Goal: Task Accomplishment & Management: Complete application form

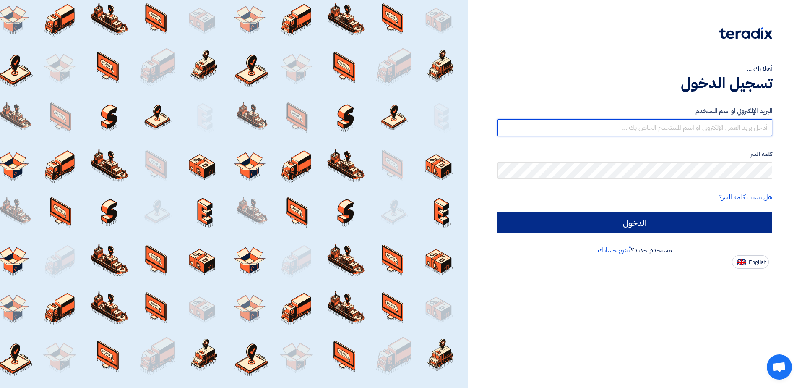
type input "[EMAIL_ADDRESS][PERSON_NAME][DOMAIN_NAME]"
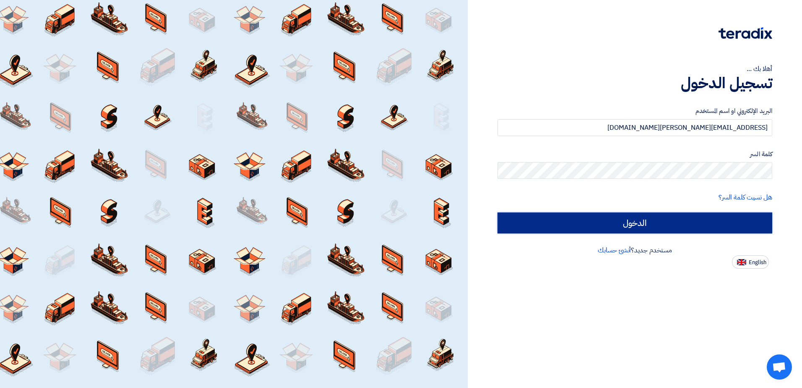
click at [653, 227] on input "الدخول" at bounding box center [634, 222] width 275 height 21
type input "Sign in"
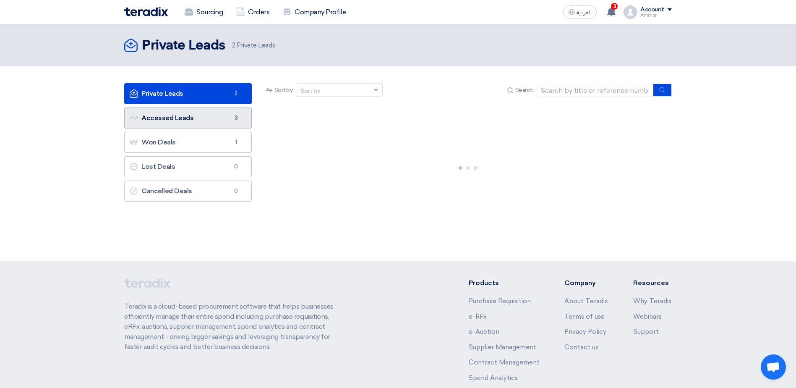
click at [178, 119] on link "Accessed Leads Accessed Leads 3" at bounding box center [188, 117] width 128 height 21
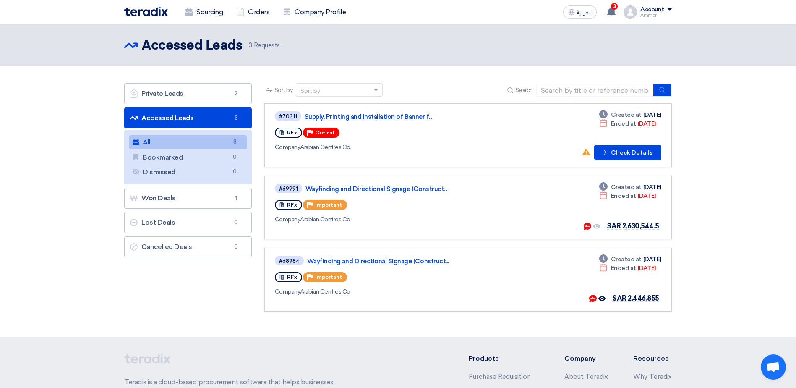
click at [183, 120] on link "Accessed Leads Accessed Leads 3" at bounding box center [188, 117] width 128 height 21
click at [388, 188] on link "Wayfinding and Directional Signage (Construct..." at bounding box center [410, 189] width 210 height 8
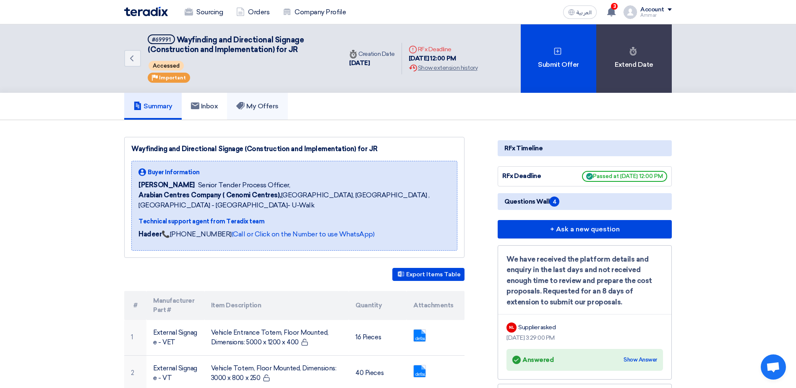
click at [259, 102] on h5 "My Offers" at bounding box center [257, 106] width 42 height 8
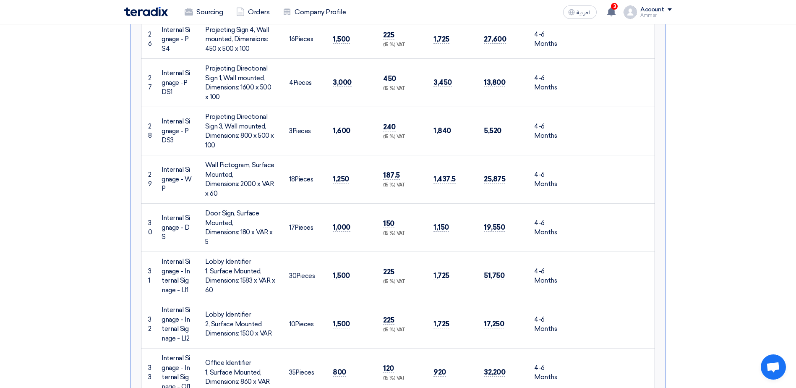
scroll to position [1846, 0]
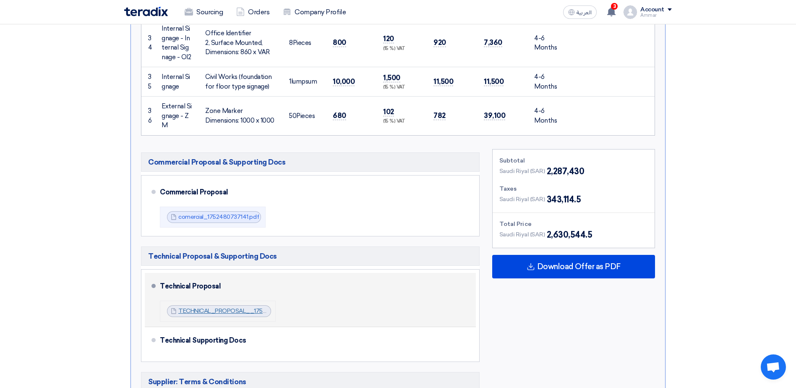
click at [244, 307] on link "TECHNICAL_PROPOSAL__1752481441320.pdf" at bounding box center [241, 310] width 127 height 7
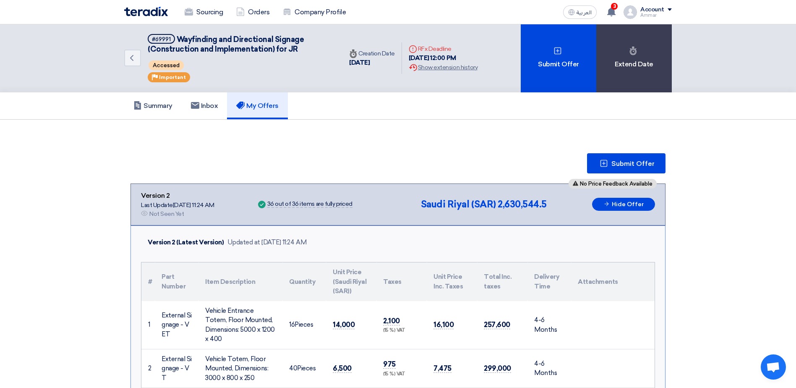
scroll to position [0, 0]
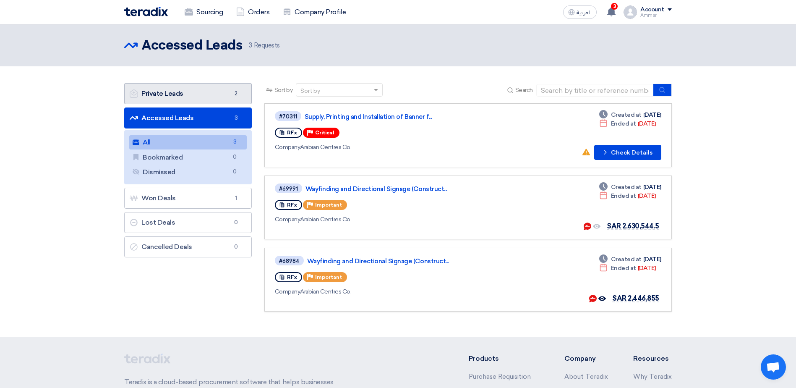
click at [174, 95] on link "Private Leads Private Leads 2" at bounding box center [188, 93] width 128 height 21
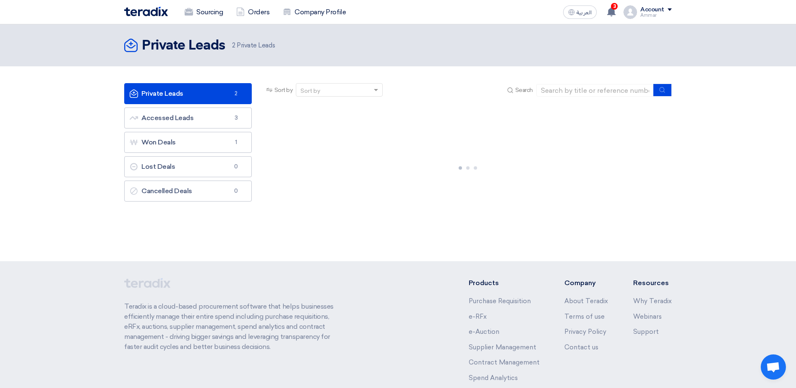
click at [240, 93] on span "2" at bounding box center [236, 93] width 10 height 8
click at [236, 91] on span "2" at bounding box center [236, 93] width 10 height 8
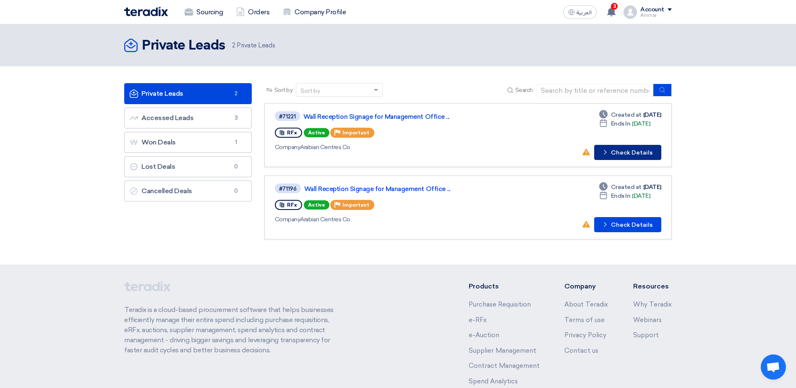
click at [641, 151] on button "Check details Check Details" at bounding box center [627, 152] width 67 height 15
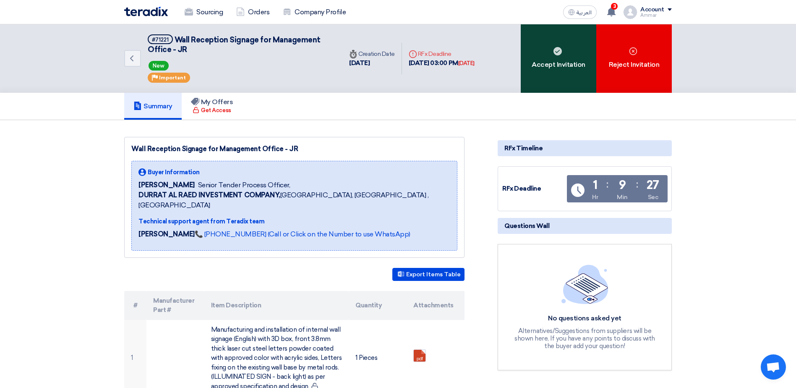
click at [555, 58] on div "Accept Invitation" at bounding box center [559, 58] width 76 height 68
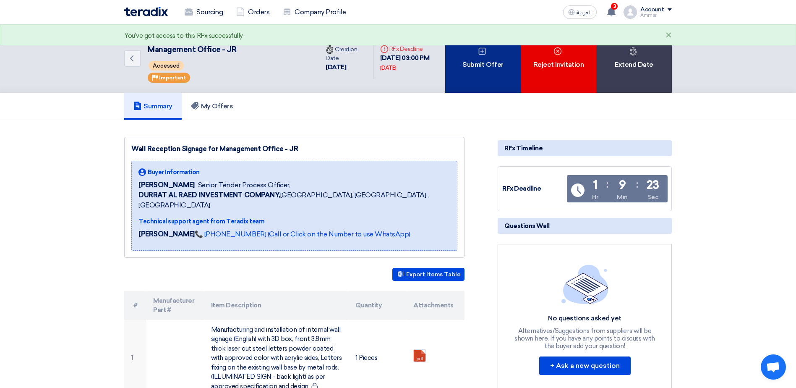
click at [474, 61] on div "Submit Offer" at bounding box center [483, 58] width 76 height 68
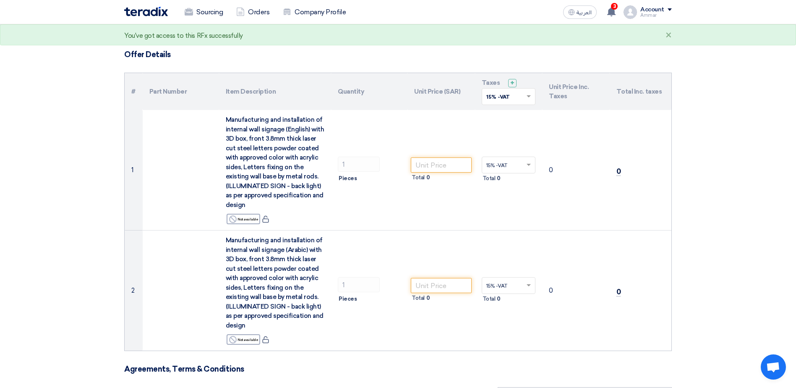
scroll to position [42, 0]
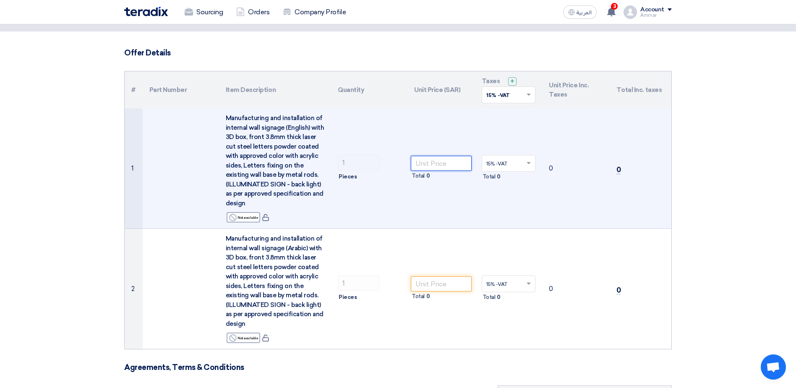
click at [428, 164] on input "number" at bounding box center [441, 163] width 61 height 15
paste input "10295"
type input "10295"
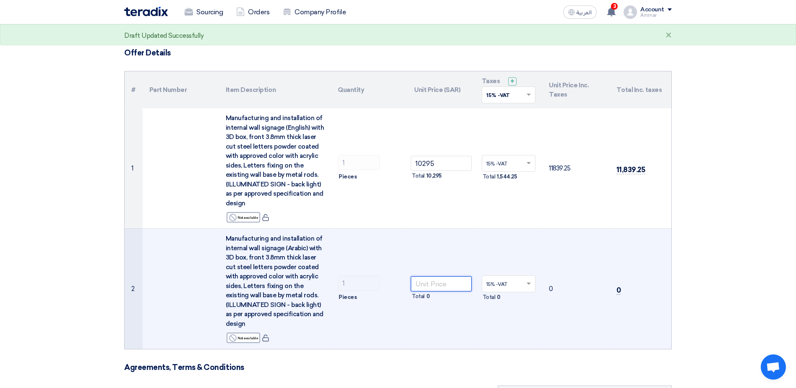
click at [448, 280] on input "number" at bounding box center [441, 283] width 61 height 15
paste input "6705"
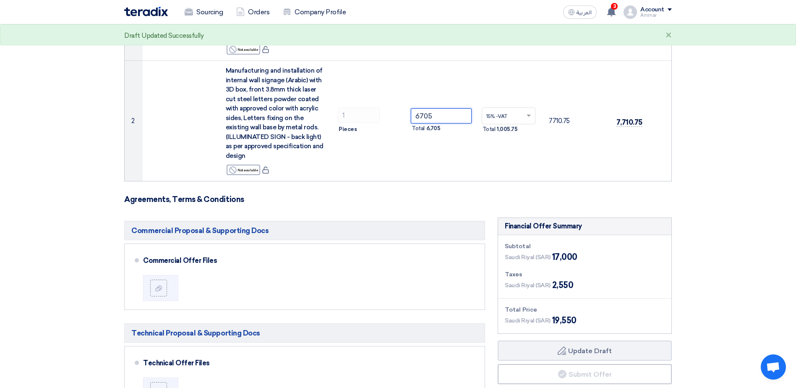
scroll to position [252, 0]
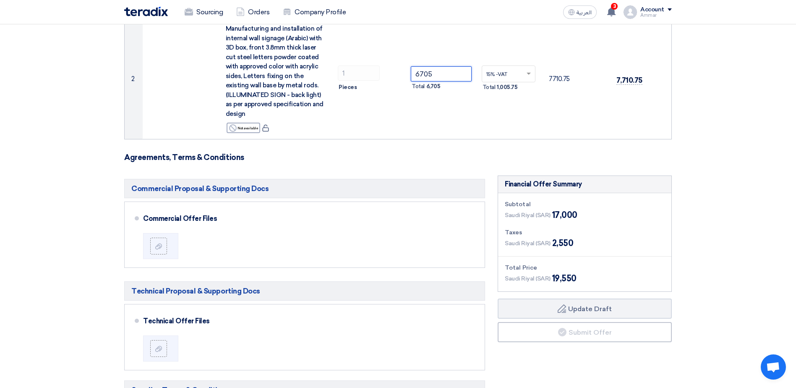
type input "6705"
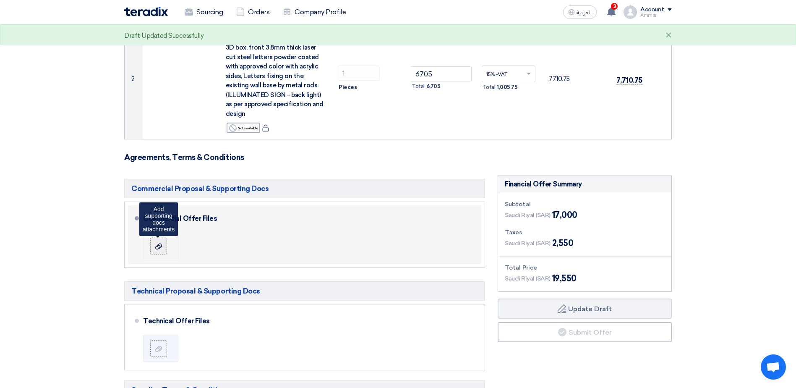
click at [157, 245] on use at bounding box center [158, 246] width 7 height 6
click at [0, 0] on input "file" at bounding box center [0, 0] width 0 height 0
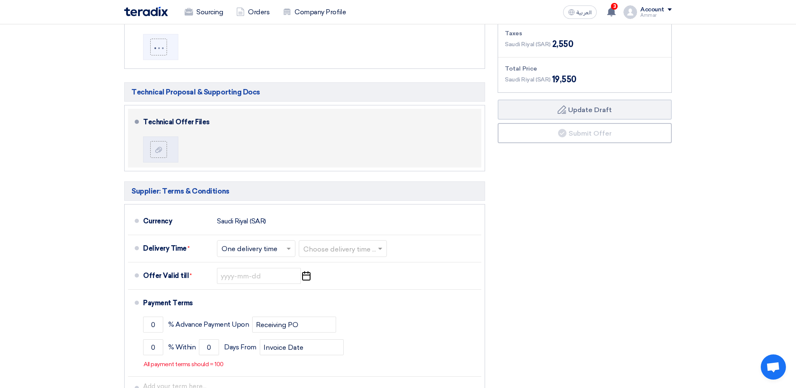
scroll to position [461, 0]
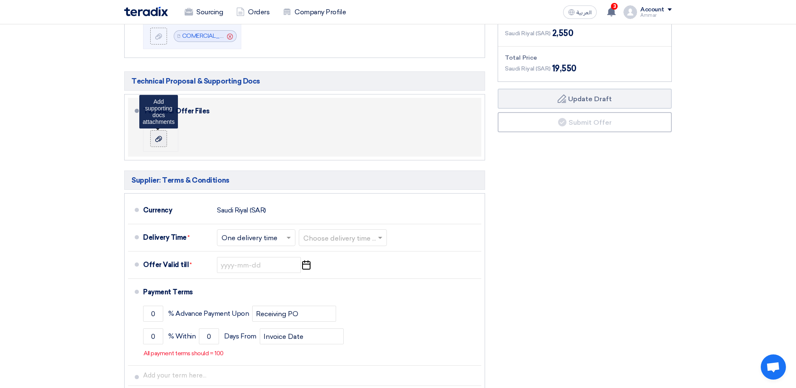
click at [157, 137] on icon at bounding box center [158, 138] width 7 height 7
click at [0, 0] on input "file" at bounding box center [0, 0] width 0 height 0
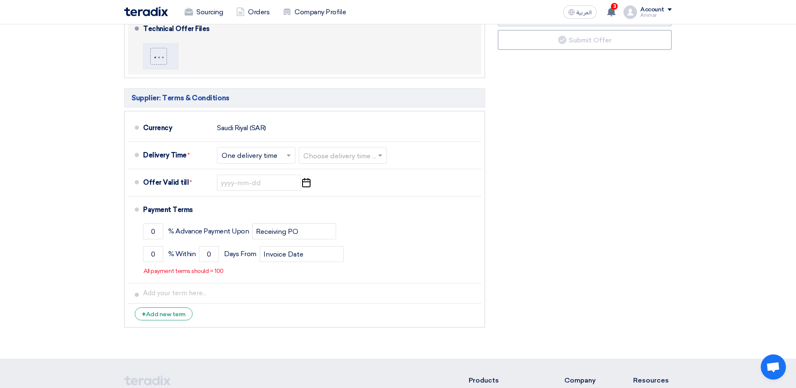
scroll to position [545, 0]
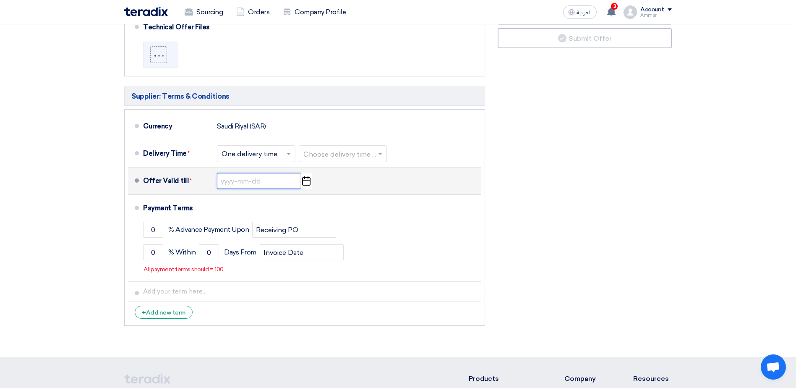
click at [240, 181] on input at bounding box center [259, 181] width 84 height 16
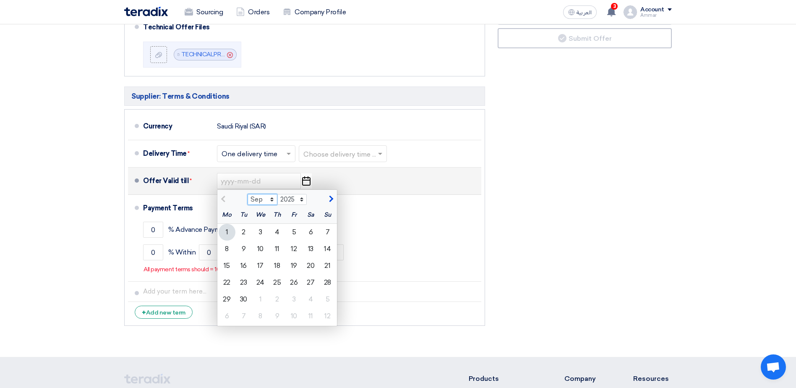
click at [272, 197] on select "Sep Oct Nov Dec" at bounding box center [262, 199] width 30 height 11
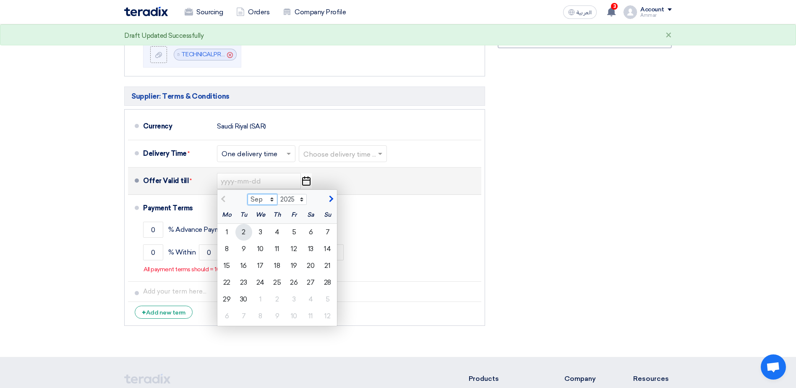
select select "11"
click at [247, 194] on select "Sep Oct Nov Dec" at bounding box center [262, 199] width 30 height 11
click at [326, 232] on div "2" at bounding box center [327, 232] width 17 height 17
type input "[DATE]"
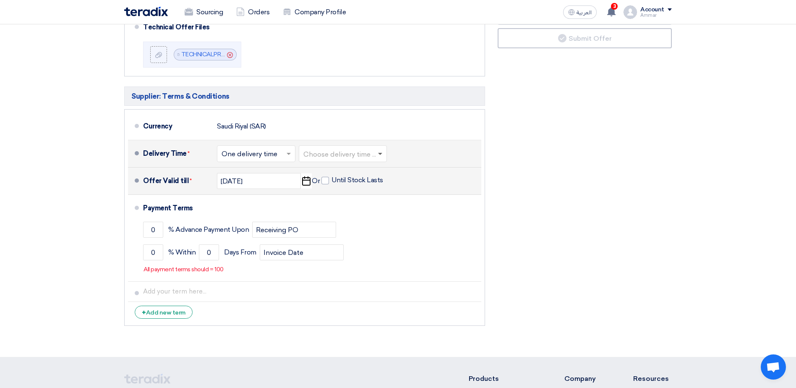
click at [382, 154] on span at bounding box center [380, 154] width 4 height 3
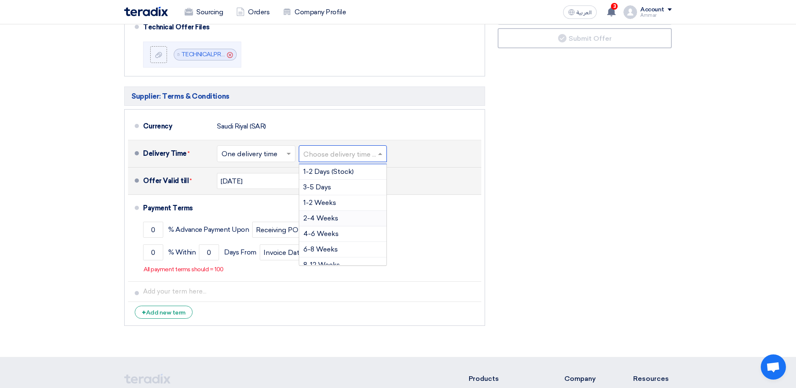
click at [325, 218] on span "2-4 Weeks" at bounding box center [320, 218] width 35 height 8
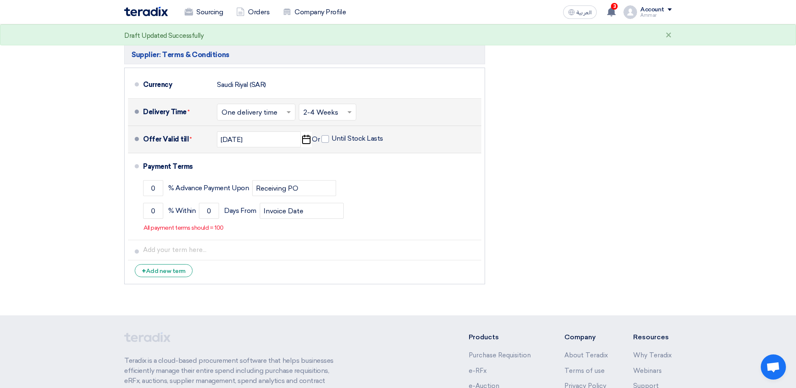
scroll to position [587, 0]
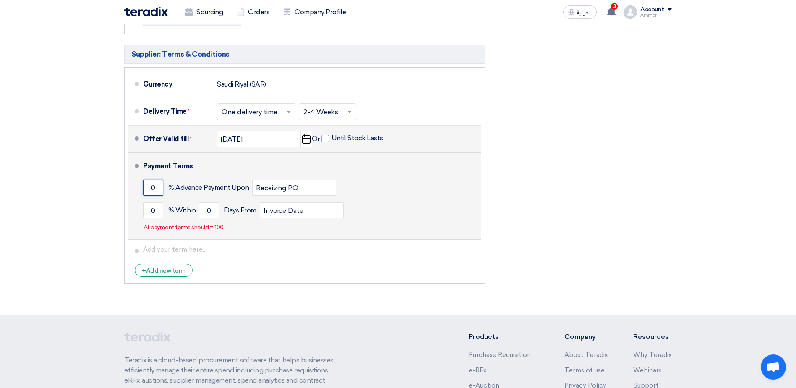
click at [156, 187] on input "0" at bounding box center [153, 188] width 20 height 16
drag, startPoint x: 156, startPoint y: 187, endPoint x: 148, endPoint y: 187, distance: 8.0
click at [148, 187] on input "0" at bounding box center [153, 188] width 20 height 16
type input "50"
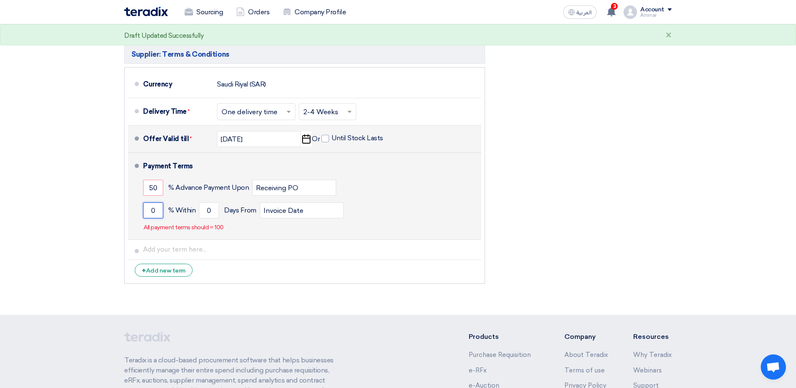
click at [157, 210] on input "0" at bounding box center [153, 210] width 20 height 16
drag, startPoint x: 159, startPoint y: 210, endPoint x: 148, endPoint y: 210, distance: 11.3
click at [148, 210] on input "0" at bounding box center [153, 210] width 20 height 16
type input "50"
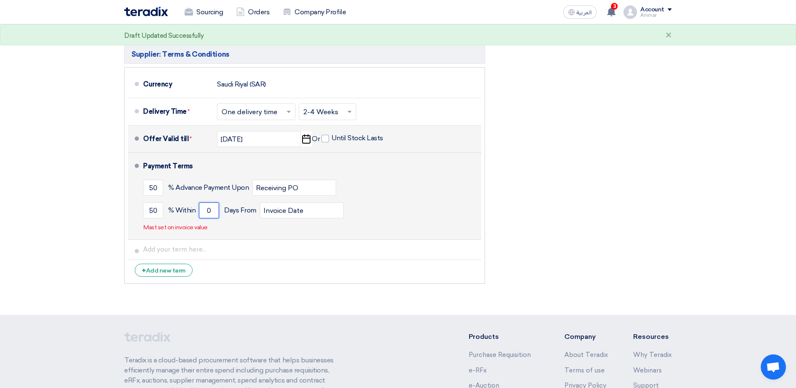
click at [211, 213] on input "0" at bounding box center [209, 210] width 20 height 16
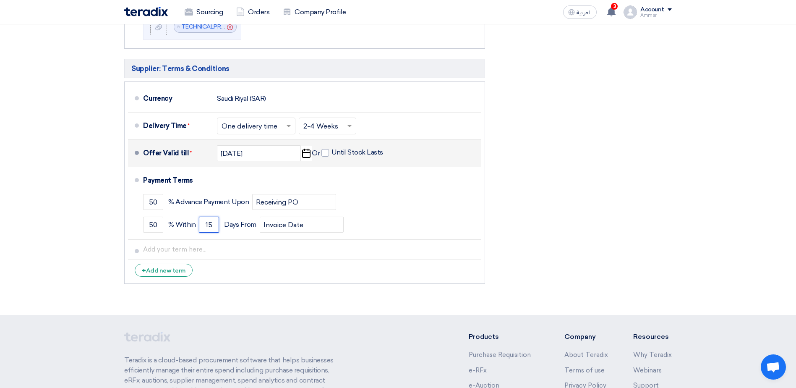
scroll to position [503, 0]
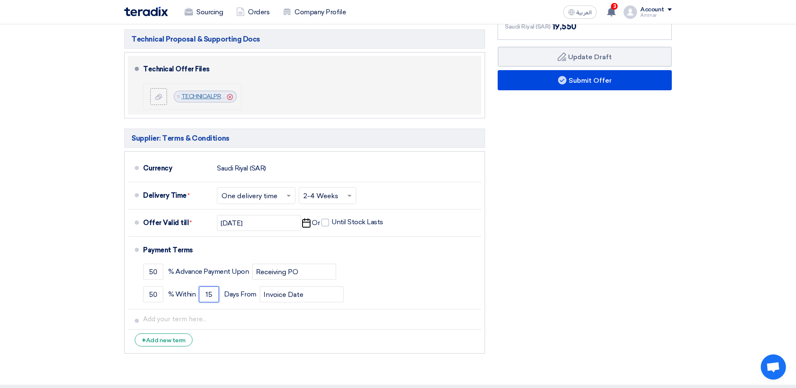
type input "15"
click at [212, 97] on link "TECHNICALPROPOSALJR_1756724034082.pdf" at bounding box center [245, 96] width 129 height 7
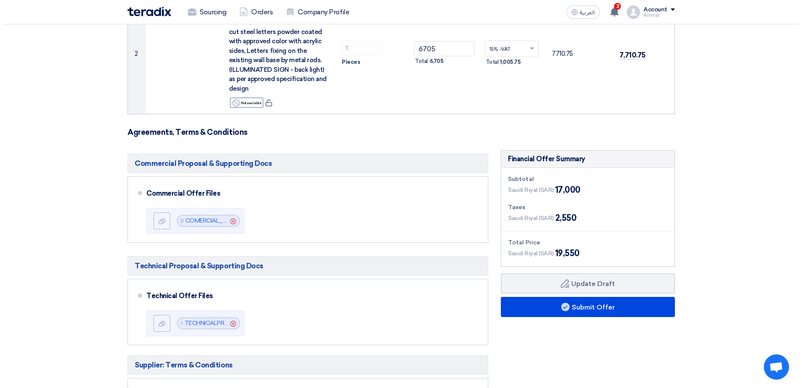
scroll to position [271, 0]
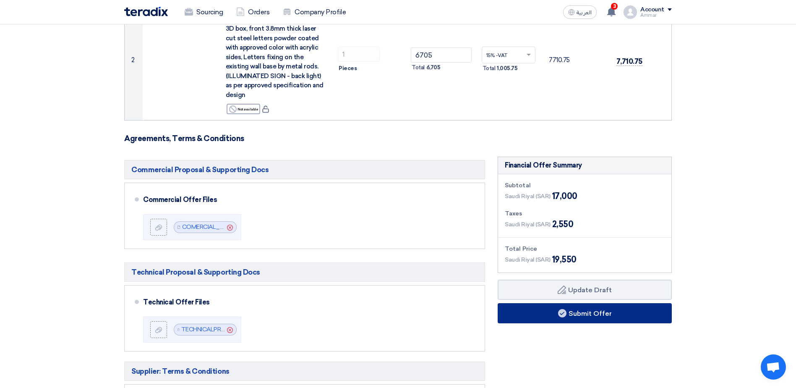
click at [598, 313] on button "Submit Offer" at bounding box center [584, 313] width 174 height 20
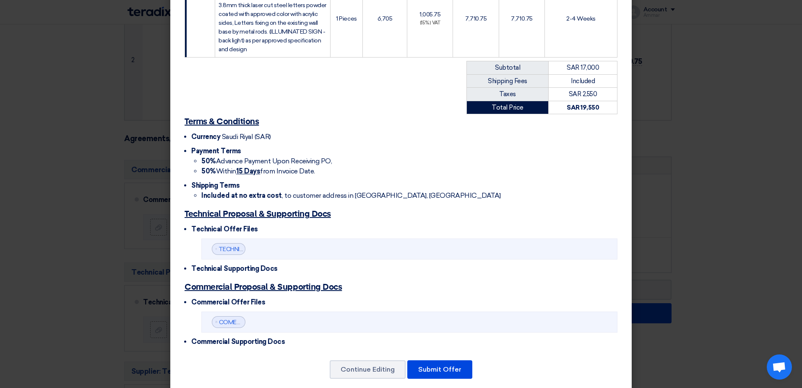
scroll to position [287, 0]
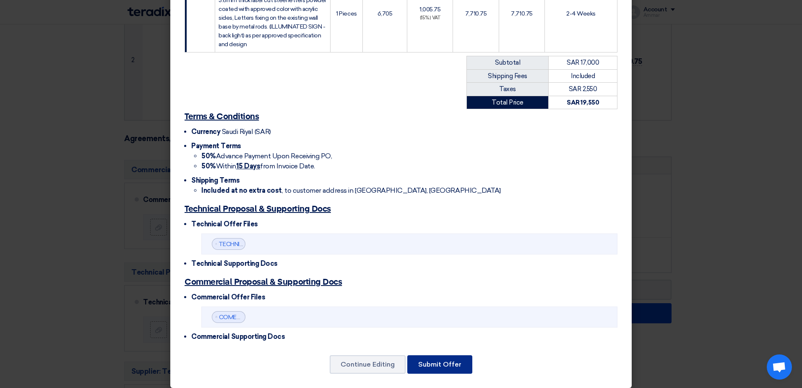
click at [439, 355] on button "Submit Offer" at bounding box center [439, 364] width 65 height 18
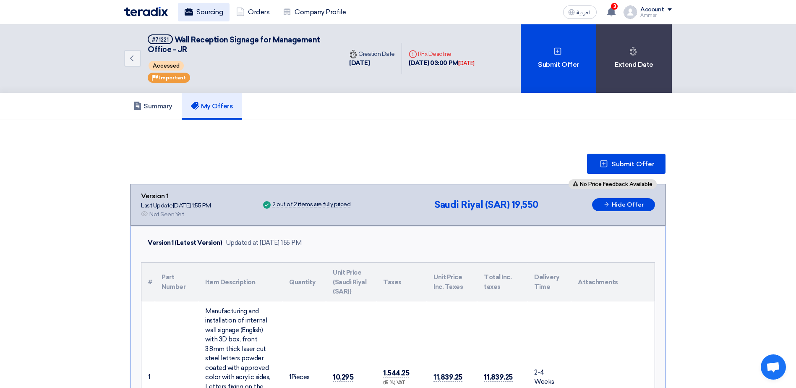
click at [202, 12] on link "Sourcing" at bounding box center [204, 12] width 52 height 18
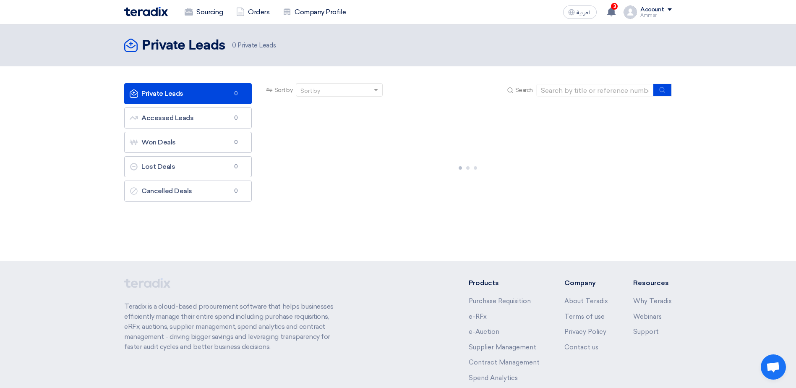
click at [206, 89] on link "Private Leads Private Leads 0" at bounding box center [188, 93] width 128 height 21
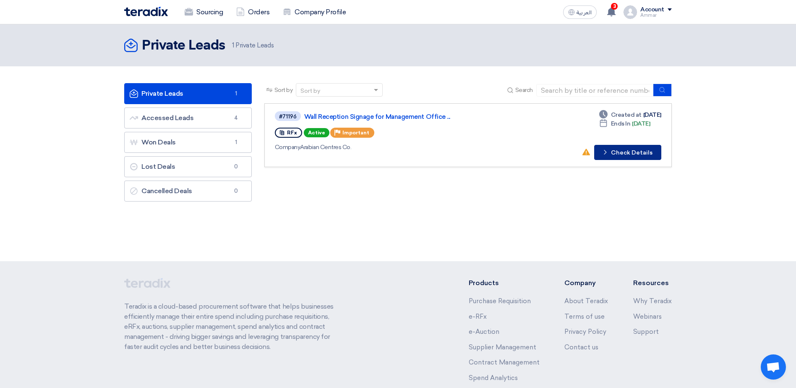
click at [628, 149] on button "Check details Check Details" at bounding box center [627, 152] width 67 height 15
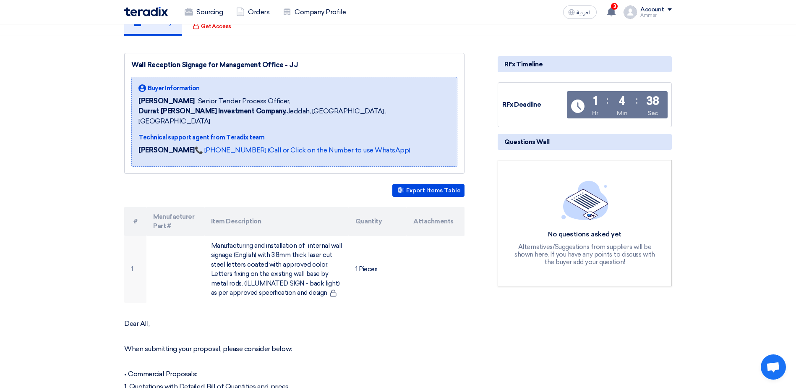
scroll to position [126, 0]
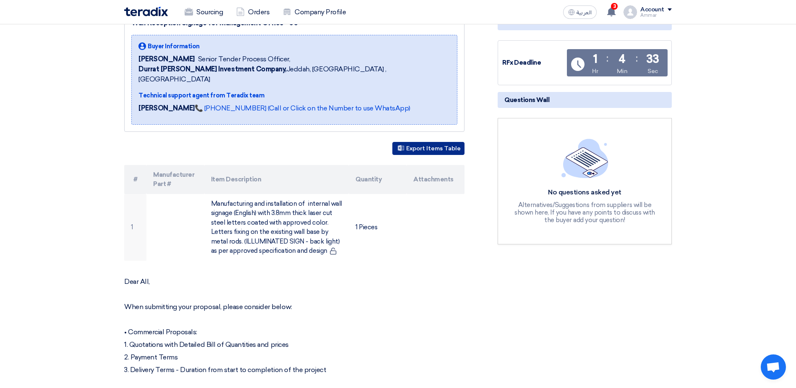
click at [425, 142] on button "Export Items Table" at bounding box center [428, 148] width 72 height 13
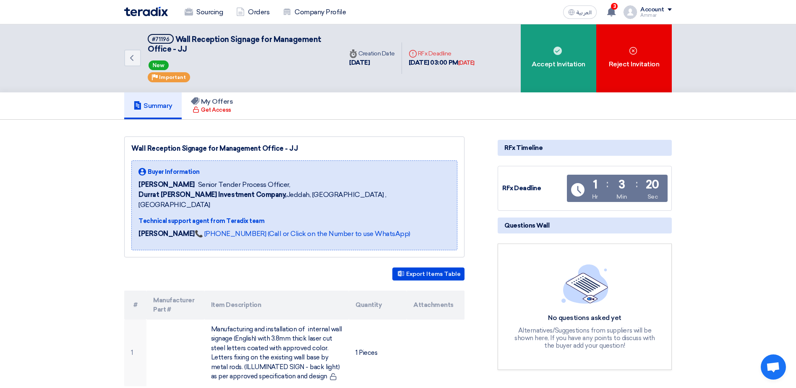
scroll to position [0, 0]
click at [208, 10] on link "Sourcing" at bounding box center [204, 12] width 52 height 18
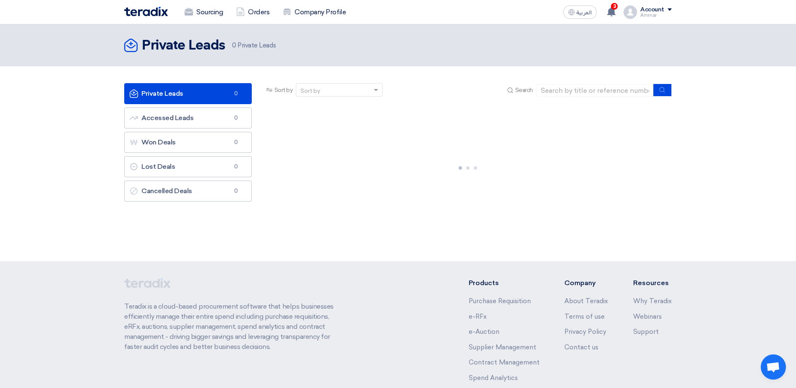
click at [200, 98] on link "Private Leads Private Leads 0" at bounding box center [188, 93] width 128 height 21
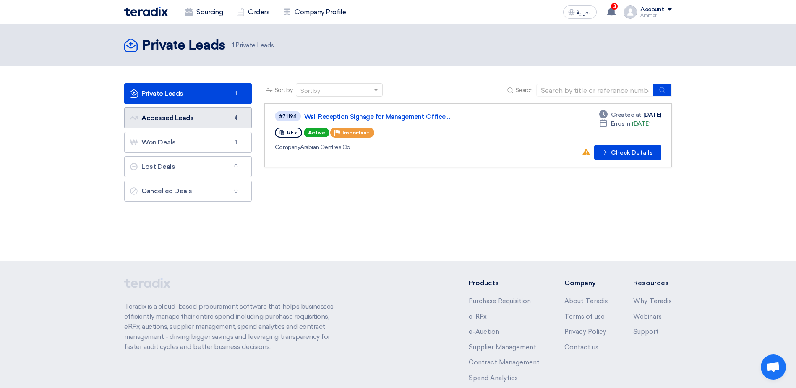
click at [170, 115] on link "Accessed Leads Accessed Leads 4" at bounding box center [188, 117] width 128 height 21
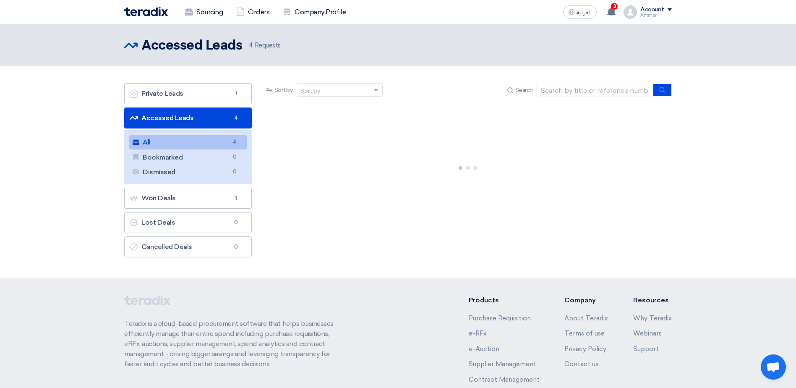
click at [181, 142] on link "All All 4" at bounding box center [187, 142] width 117 height 14
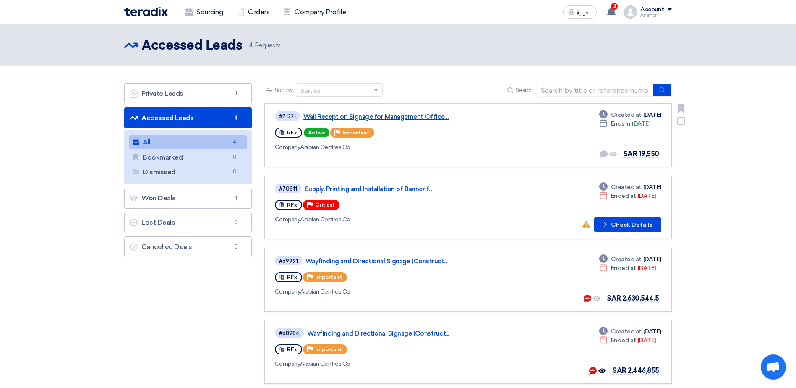
click at [384, 117] on link "Wall Reception Signage for Management Office ..." at bounding box center [408, 117] width 210 height 8
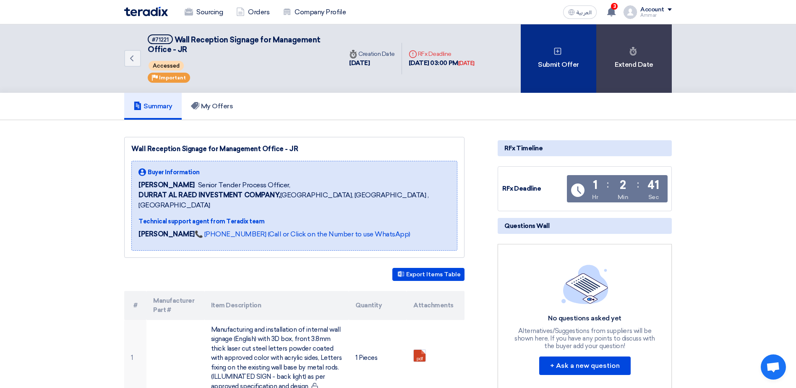
click at [553, 59] on div "Submit Offer" at bounding box center [559, 58] width 76 height 68
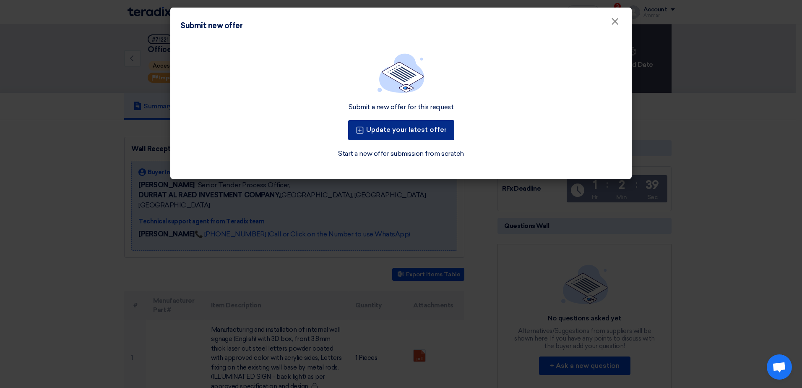
click at [406, 131] on button "Update your latest offer" at bounding box center [401, 130] width 106 height 20
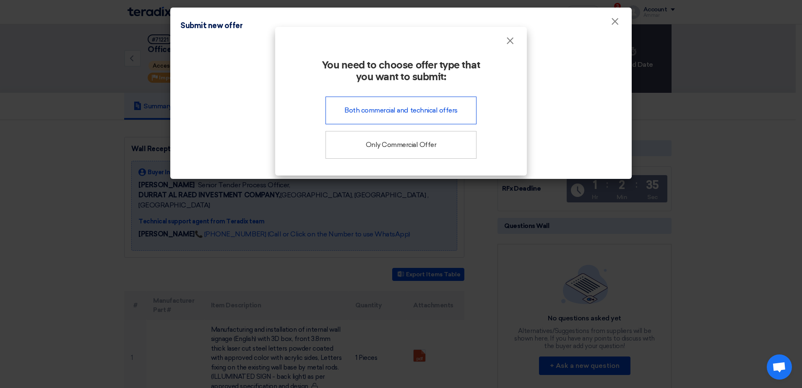
click at [404, 111] on div "Both commercial and technical offers" at bounding box center [401, 110] width 151 height 28
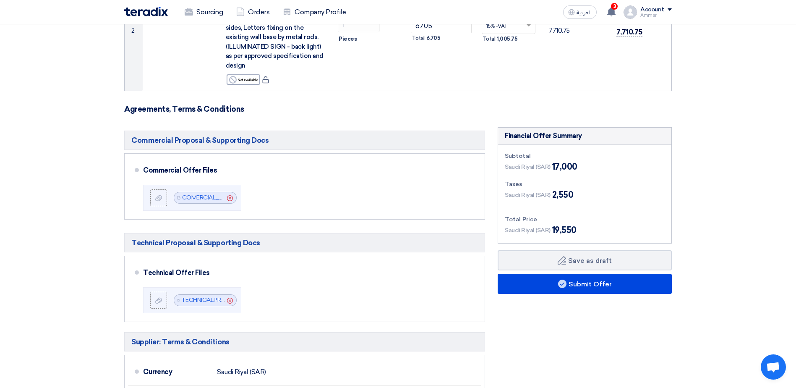
scroll to position [336, 0]
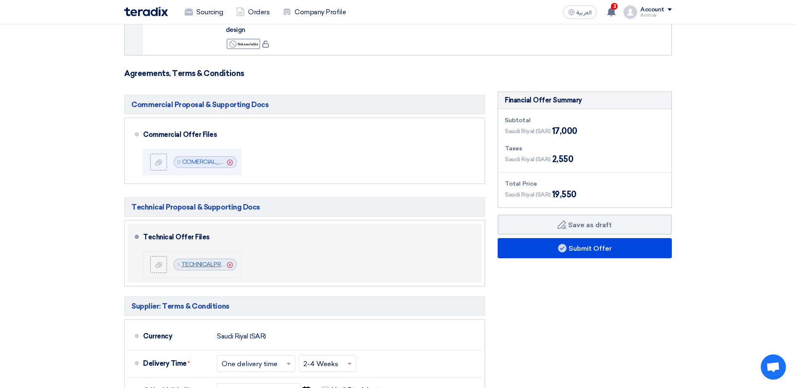
click at [200, 262] on link "TECHNICALPROPOSALJR_1756724034082.pdf" at bounding box center [245, 263] width 129 height 7
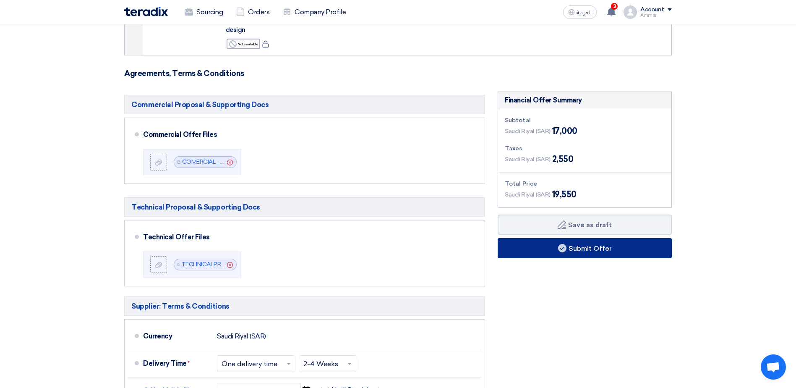
click at [577, 247] on button "Submit Offer" at bounding box center [584, 248] width 174 height 20
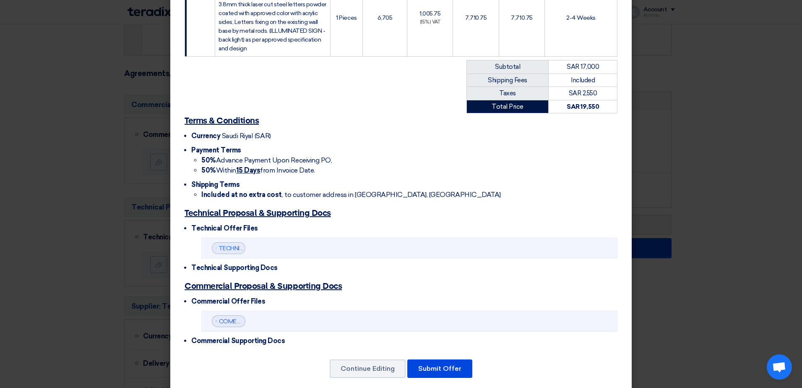
scroll to position [287, 0]
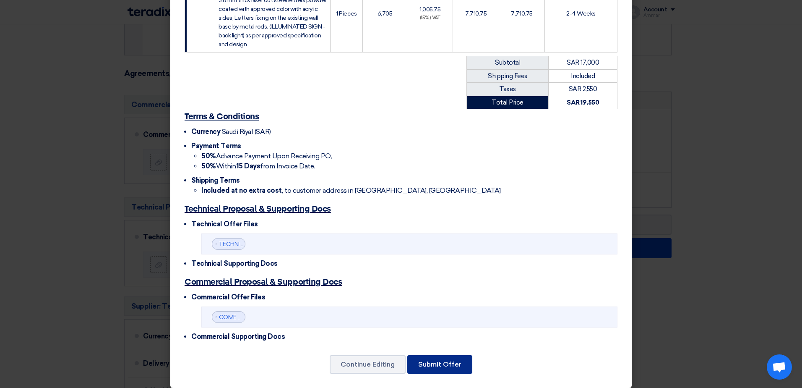
click at [440, 355] on button "Submit Offer" at bounding box center [439, 364] width 65 height 18
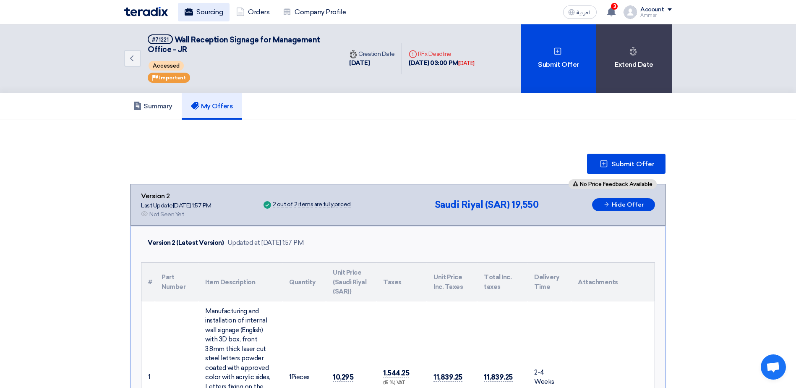
click at [203, 9] on link "Sourcing" at bounding box center [204, 12] width 52 height 18
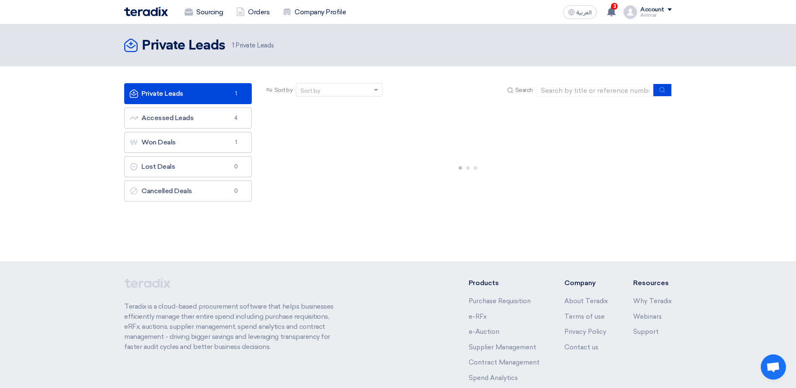
click at [202, 92] on link "Private Leads Private Leads 1" at bounding box center [188, 93] width 128 height 21
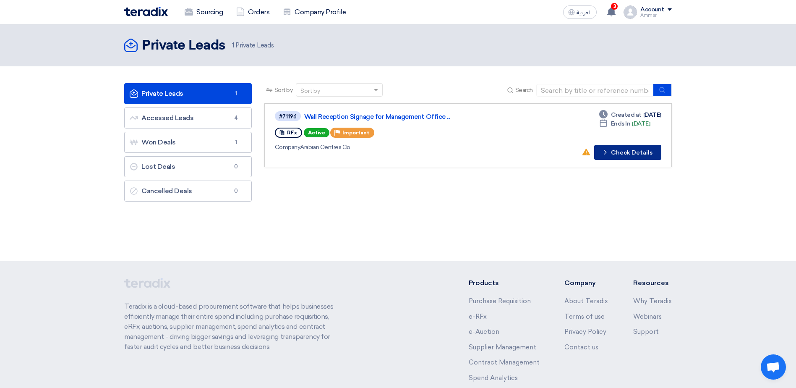
click at [637, 153] on button "Check details Check Details" at bounding box center [627, 152] width 67 height 15
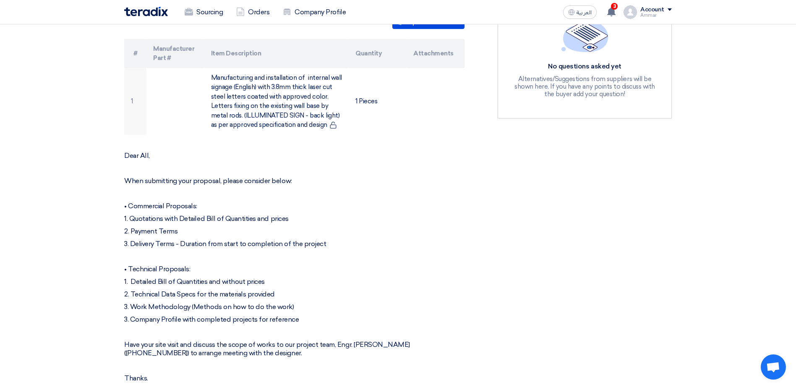
scroll to position [545, 0]
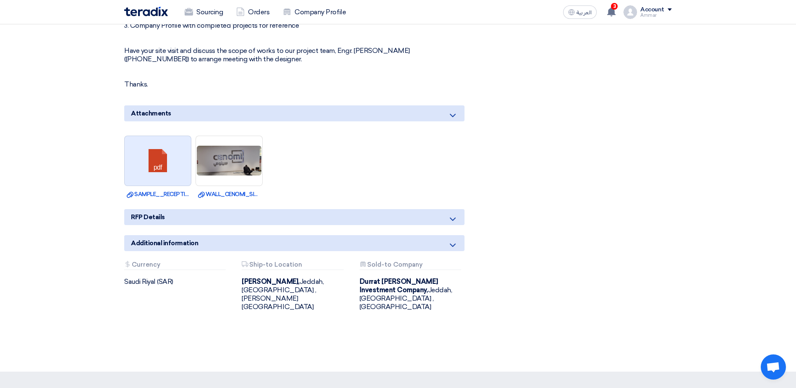
click at [162, 156] on link at bounding box center [158, 161] width 67 height 50
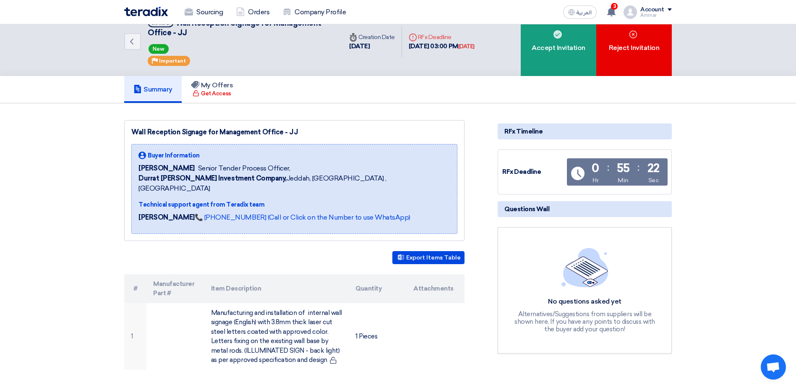
scroll to position [0, 0]
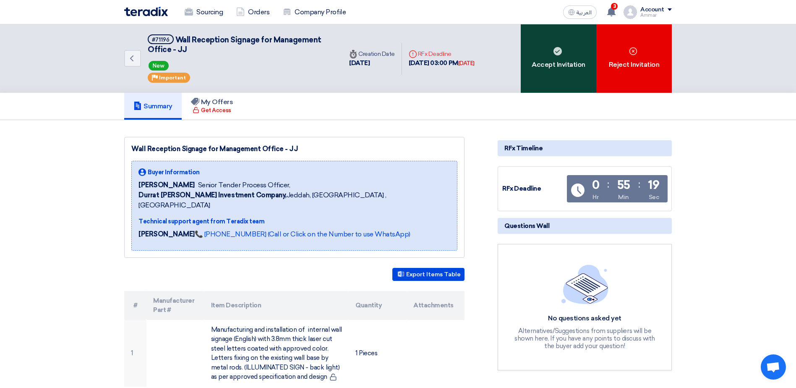
click at [554, 62] on div "Accept Invitation" at bounding box center [559, 58] width 76 height 68
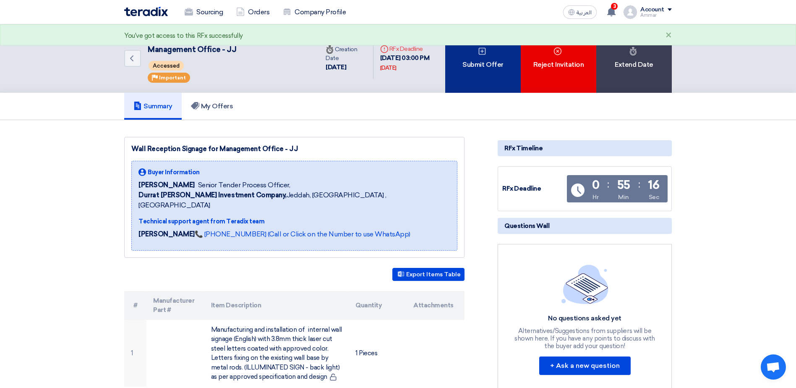
click at [474, 65] on div "Submit Offer" at bounding box center [483, 58] width 76 height 68
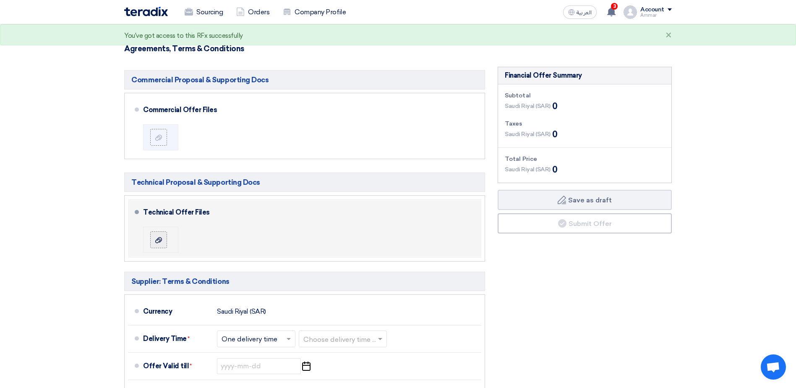
scroll to position [252, 0]
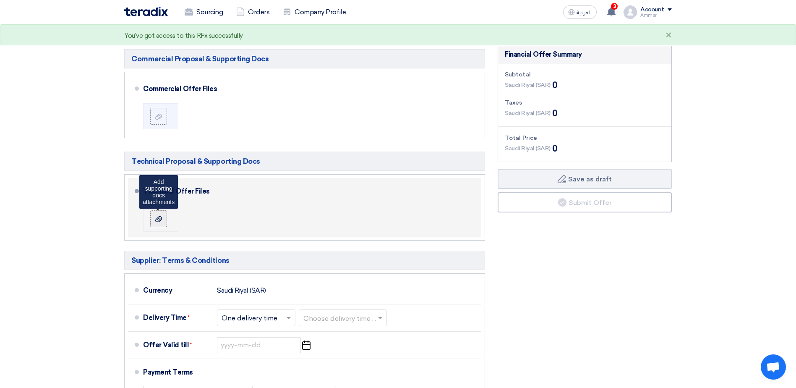
click at [154, 221] on label at bounding box center [158, 218] width 17 height 17
click at [0, 0] on input "file" at bounding box center [0, 0] width 0 height 0
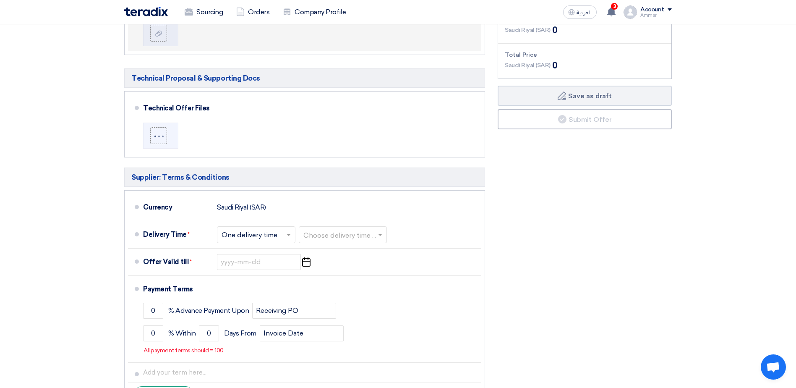
scroll to position [336, 0]
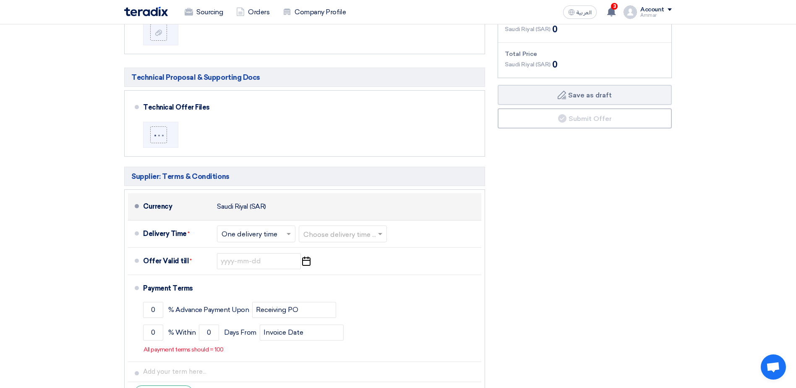
click at [137, 205] on span at bounding box center [137, 206] width 4 height 4
click at [140, 208] on li "Currency [GEOGRAPHIC_DATA] (SAR)" at bounding box center [304, 206] width 353 height 27
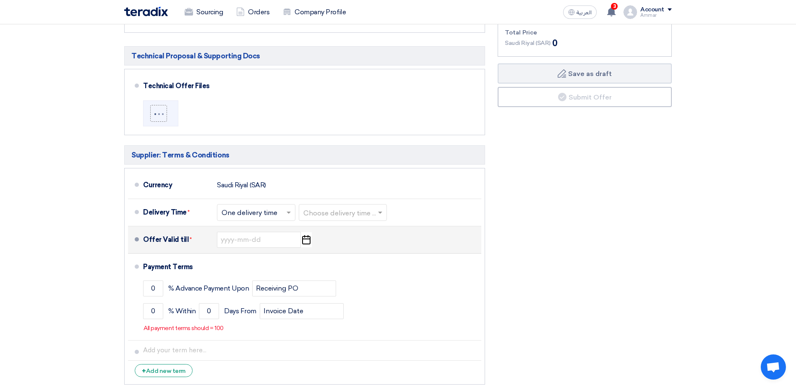
scroll to position [378, 0]
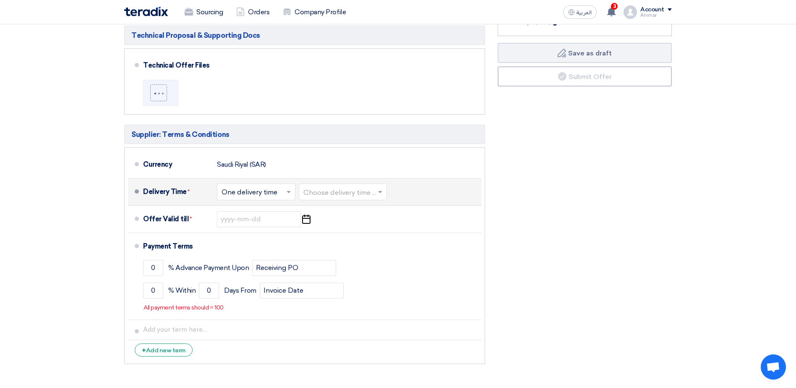
click at [140, 193] on li "Delivery Time * Choose delivery time ... × One delivery time × Choose delivery …" at bounding box center [304, 191] width 353 height 27
click at [258, 193] on input "text" at bounding box center [256, 192] width 70 height 12
click at [258, 226] on span "One delivery time" at bounding box center [250, 225] width 58 height 8
click at [355, 193] on input "text" at bounding box center [343, 192] width 80 height 12
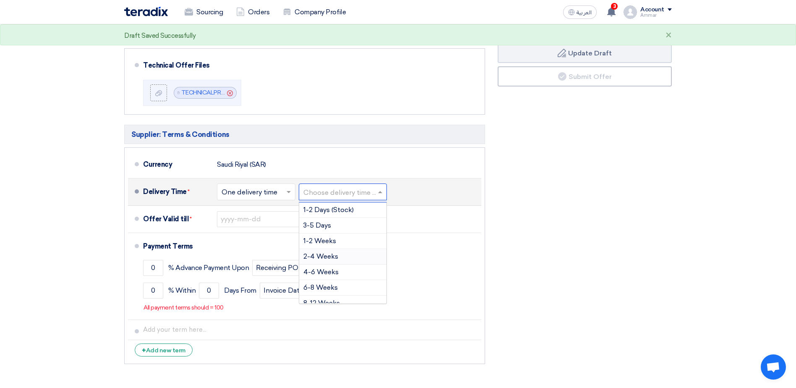
click at [324, 253] on span "2-4 Weeks" at bounding box center [320, 256] width 35 height 8
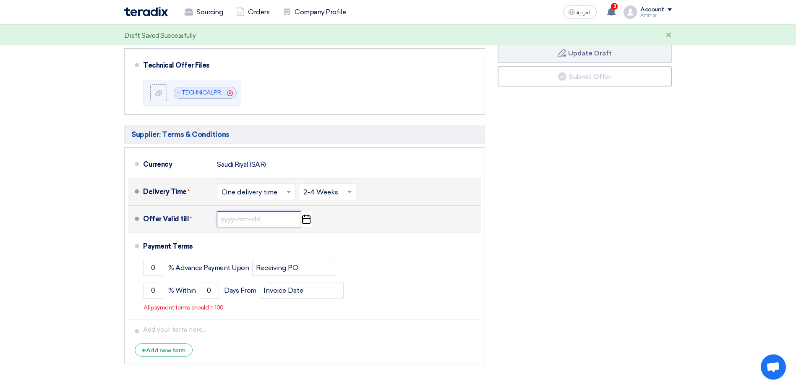
click at [241, 218] on input at bounding box center [259, 219] width 84 height 16
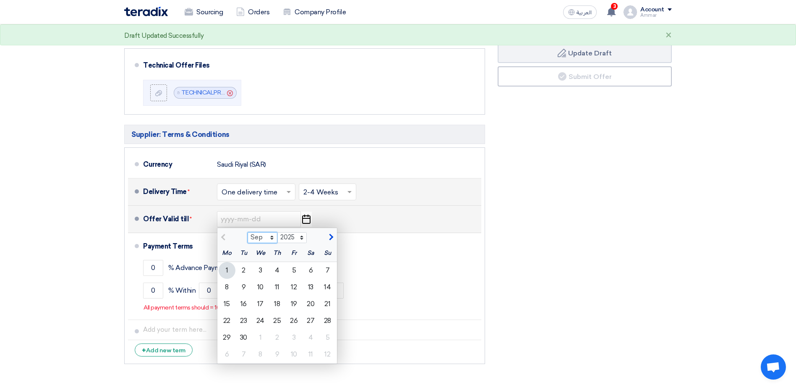
click at [272, 238] on select "Sep Oct Nov Dec" at bounding box center [262, 237] width 30 height 11
select select "11"
click at [247, 232] on select "Sep Oct Nov Dec" at bounding box center [262, 237] width 30 height 11
click at [328, 271] on div "2" at bounding box center [327, 270] width 17 height 17
type input "[DATE]"
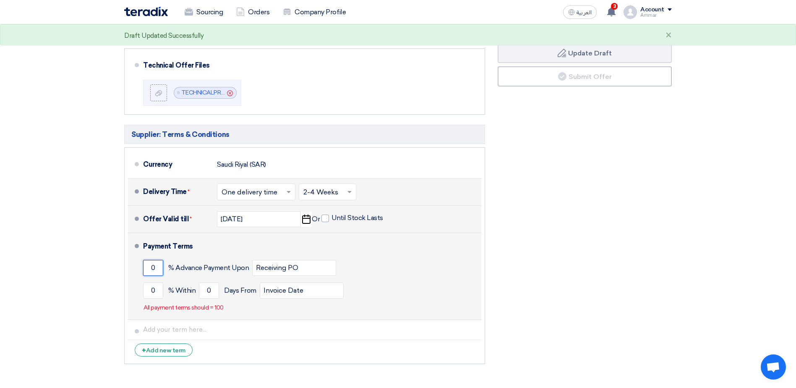
click at [152, 270] on input "0" at bounding box center [153, 268] width 20 height 16
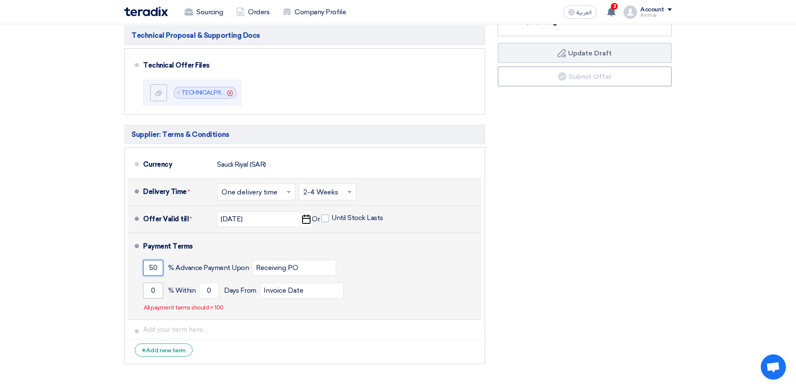
type input "50"
click at [151, 287] on input "0" at bounding box center [153, 290] width 20 height 16
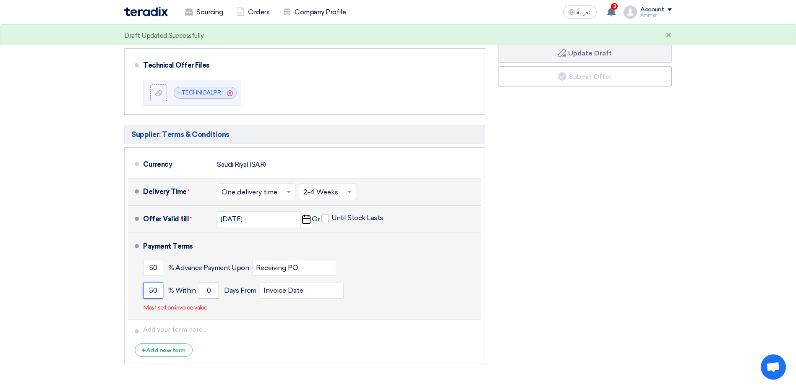
type input "50"
click at [213, 289] on input "0" at bounding box center [209, 290] width 20 height 16
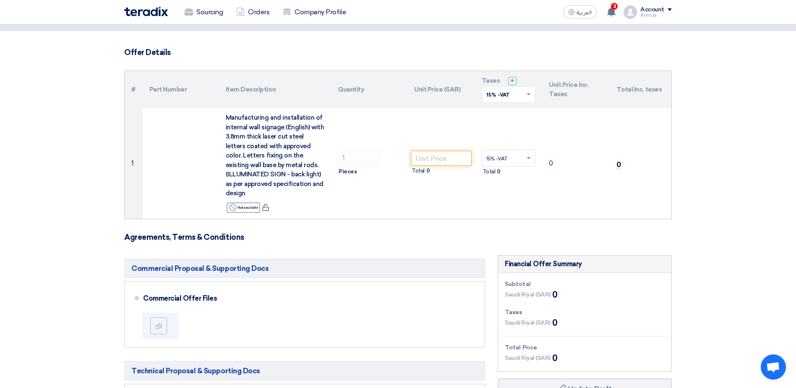
scroll to position [42, 0]
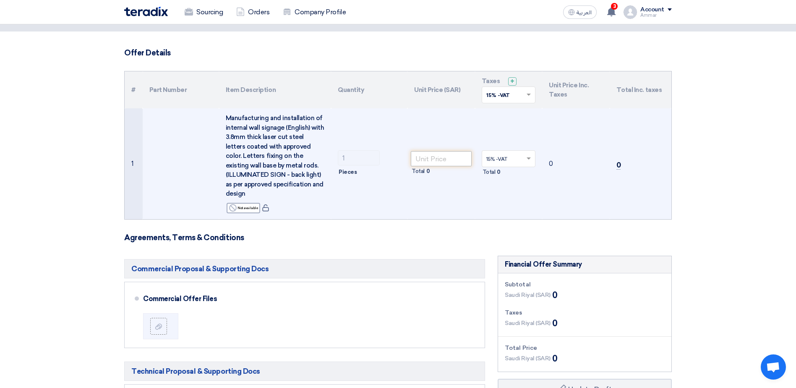
type input "10"
click at [430, 158] on input "number" at bounding box center [441, 158] width 61 height 15
click at [428, 158] on input "number" at bounding box center [441, 158] width 61 height 15
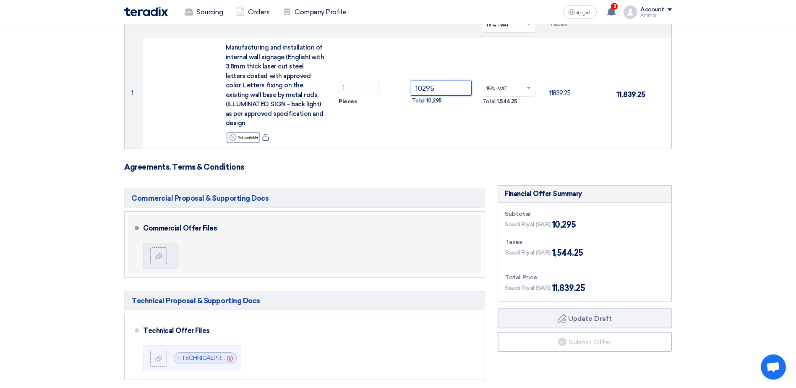
scroll to position [126, 0]
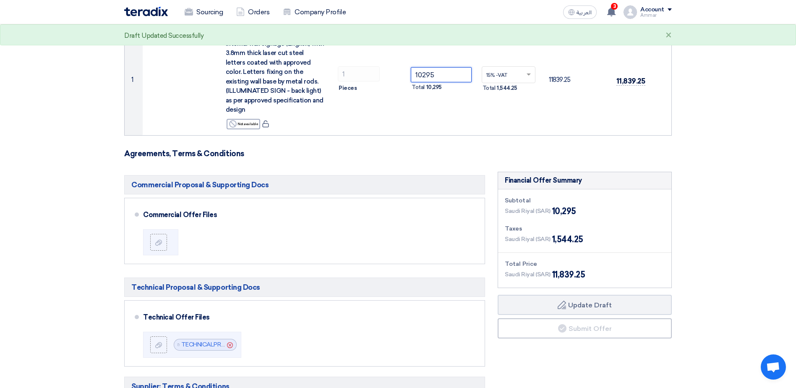
type input "10295"
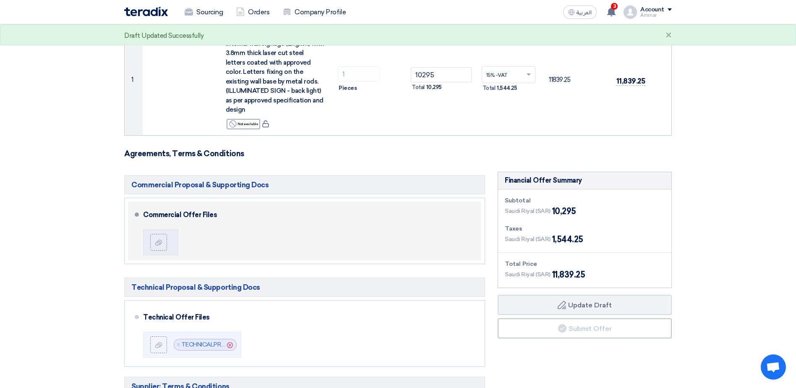
click at [394, 227] on div "Commercial Offer Files" at bounding box center [310, 231] width 335 height 52
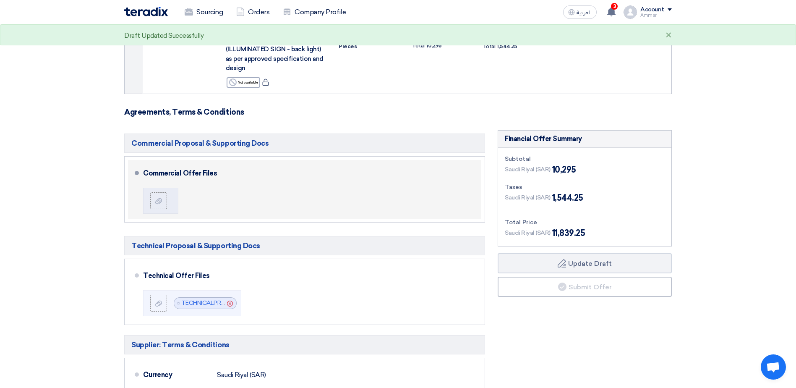
scroll to position [168, 0]
click at [157, 198] on icon at bounding box center [158, 200] width 7 height 7
click at [0, 0] on input "file" at bounding box center [0, 0] width 0 height 0
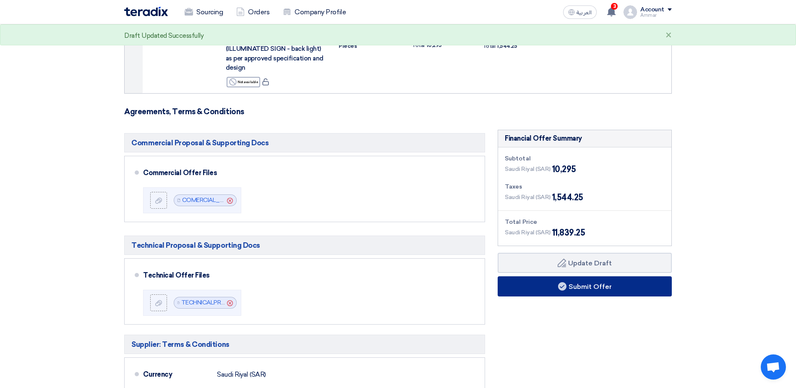
click at [582, 285] on button "Submit Offer" at bounding box center [584, 286] width 174 height 20
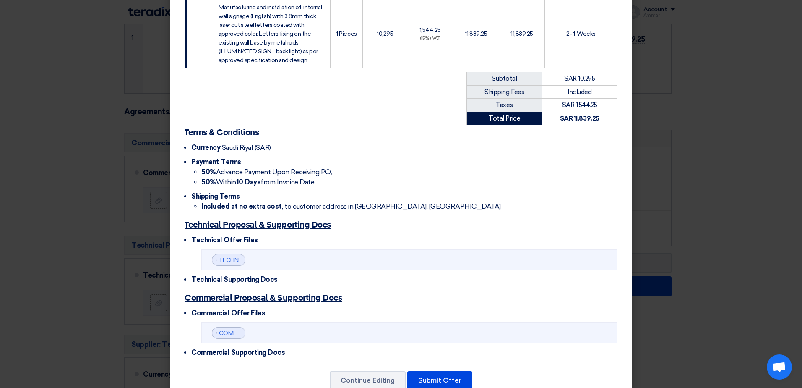
scroll to position [201, 0]
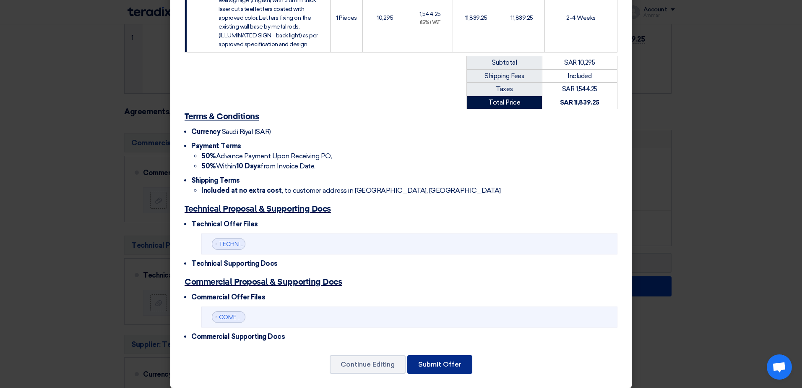
click at [445, 355] on button "Submit Offer" at bounding box center [439, 364] width 65 height 18
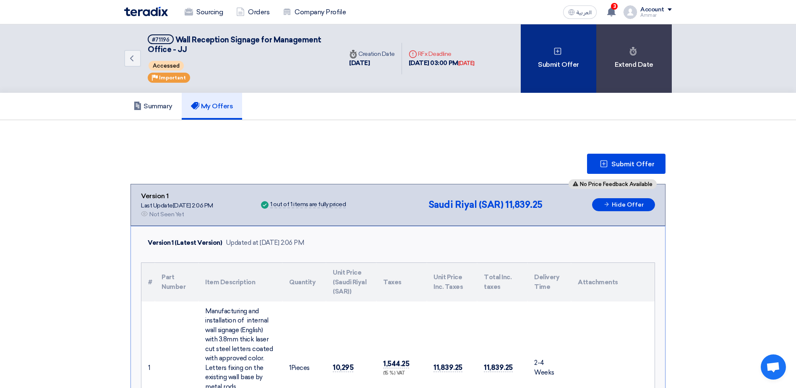
click at [559, 64] on div "Submit Offer" at bounding box center [559, 58] width 76 height 68
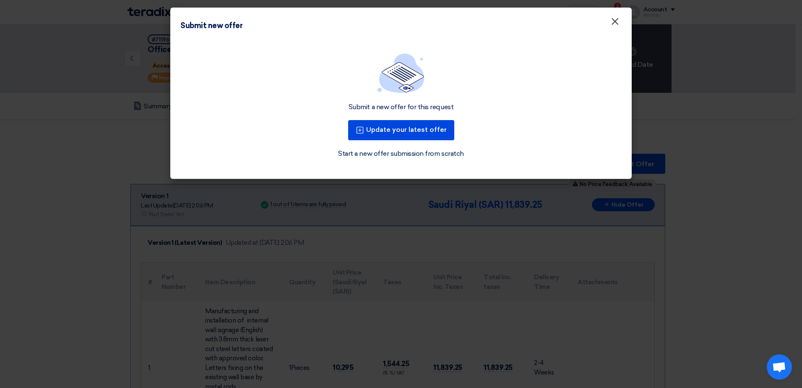
click at [617, 22] on span "×" at bounding box center [615, 23] width 8 height 17
